Goal: Task Accomplishment & Management: Use online tool/utility

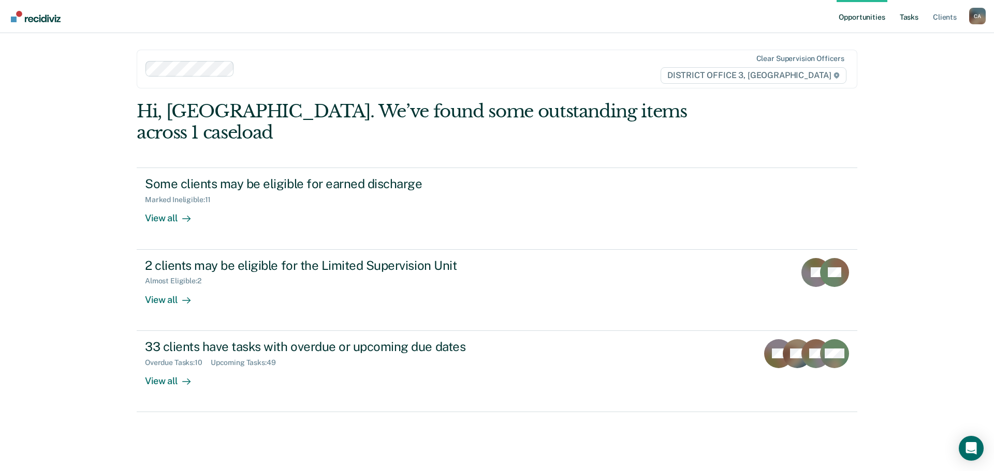
click at [904, 18] on link "Tasks" at bounding box center [908, 16] width 23 height 33
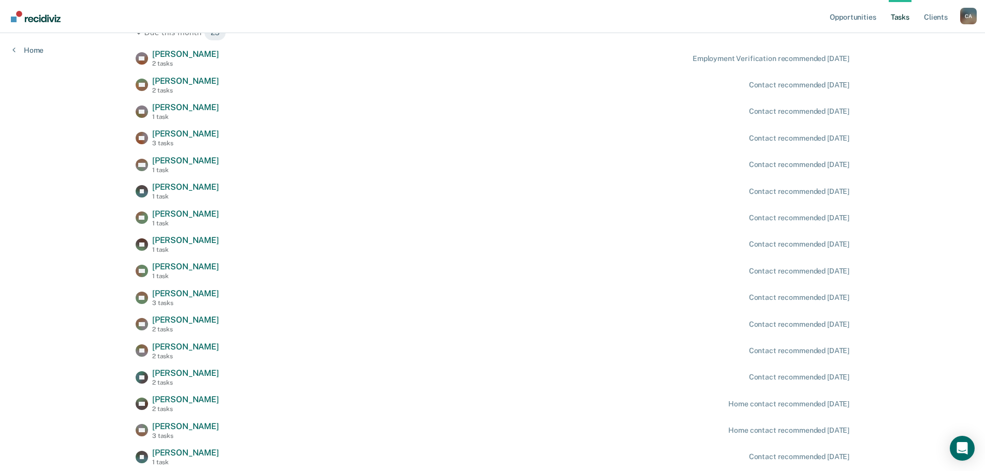
scroll to position [433, 0]
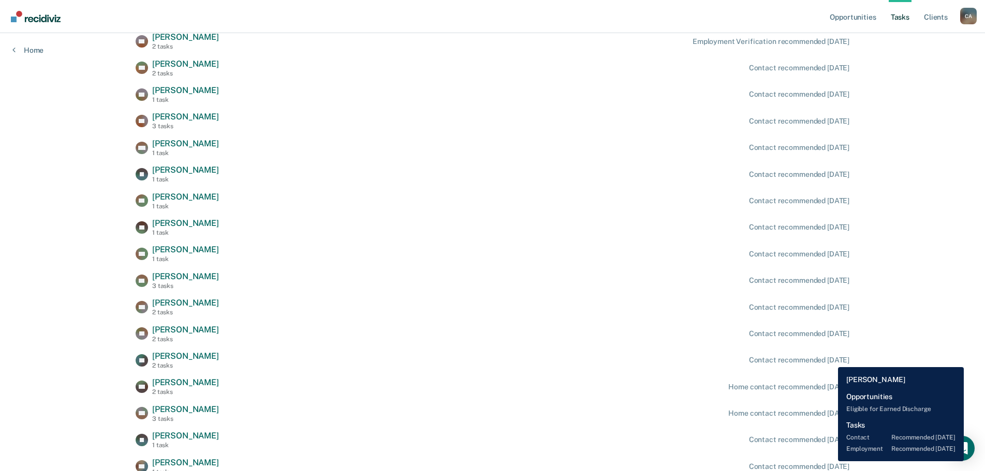
click at [830, 360] on div "Contact recommended [DATE]" at bounding box center [799, 360] width 100 height 9
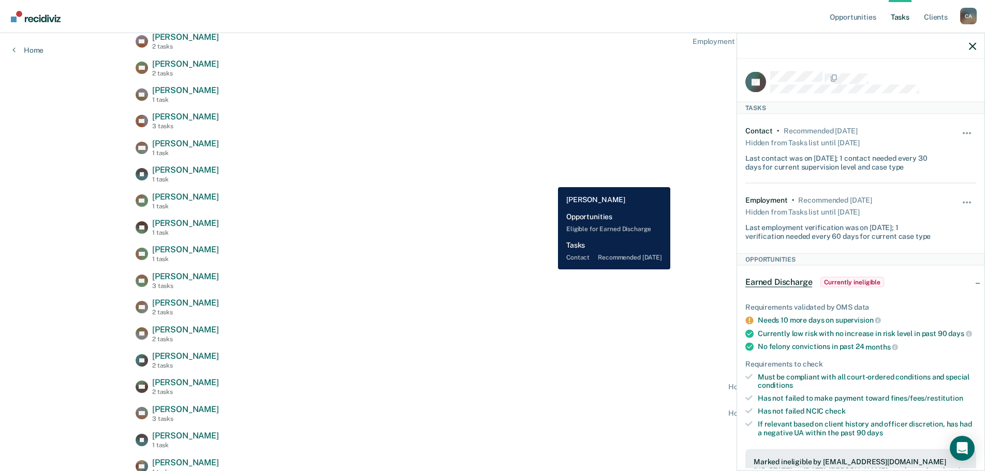
click at [550, 180] on div "JV [PERSON_NAME] 1 task Contact recommended [DATE]" at bounding box center [493, 174] width 714 height 18
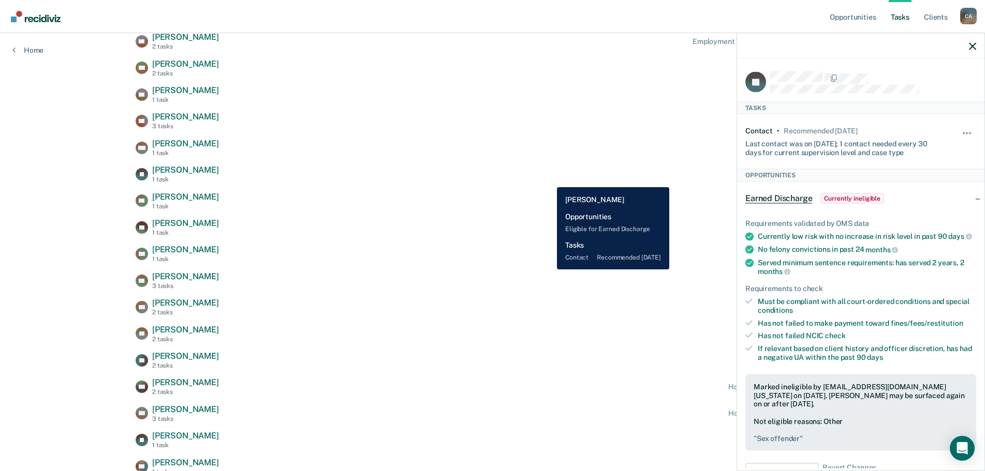
click at [549, 180] on div "JV [PERSON_NAME] 1 task Contact recommended [DATE]" at bounding box center [493, 174] width 714 height 18
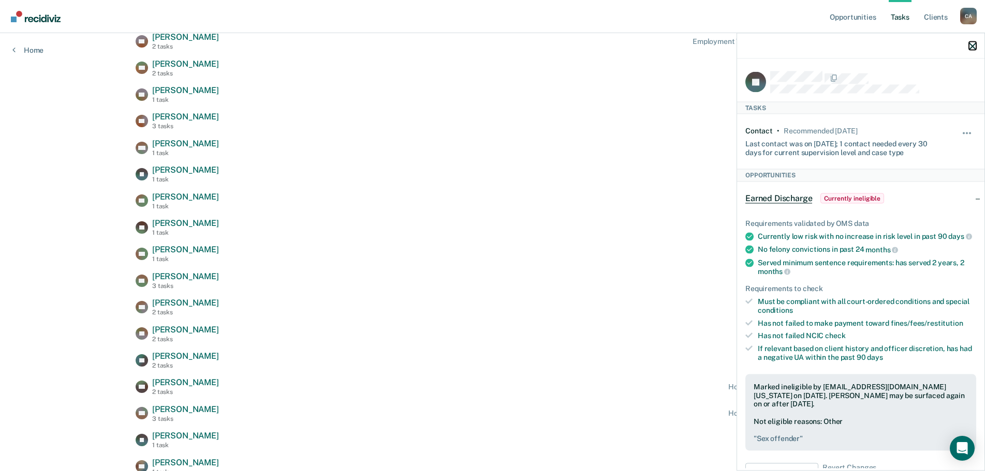
click at [974, 46] on icon "button" at bounding box center [972, 45] width 7 height 7
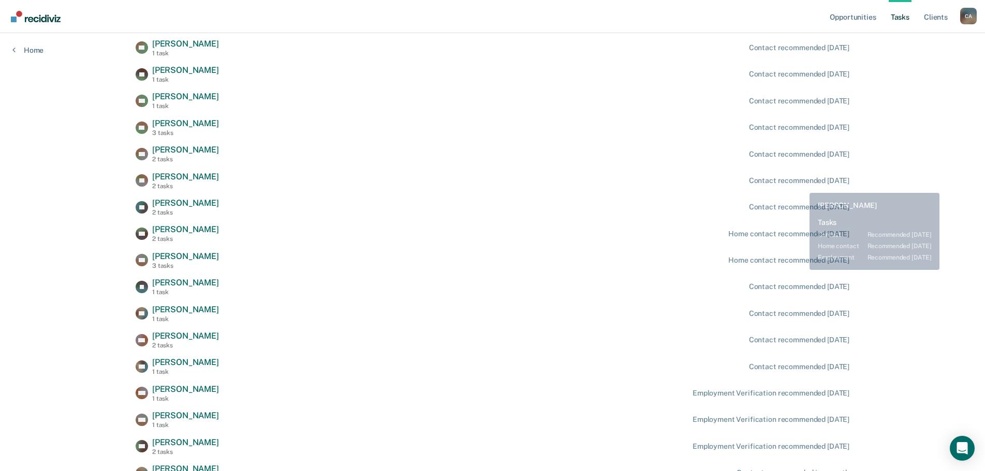
scroll to position [691, 0]
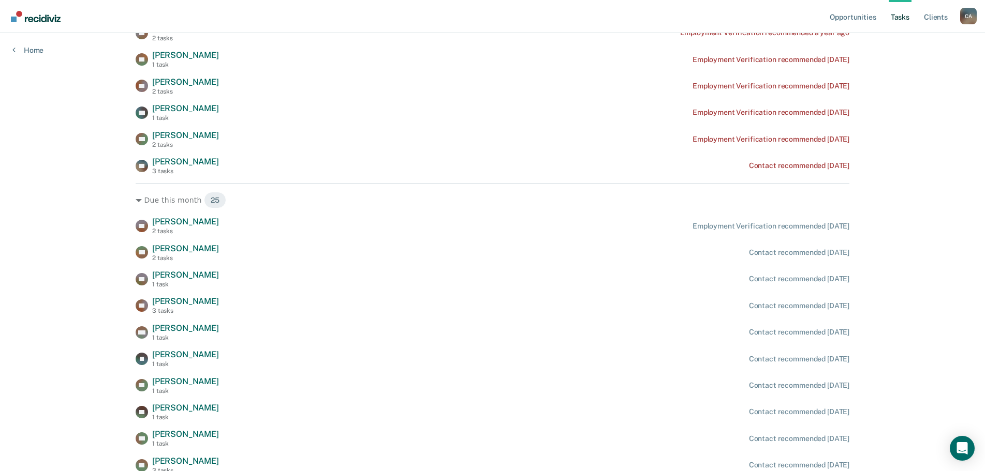
scroll to position [0, 0]
